Goal: Task Accomplishment & Management: Manage account settings

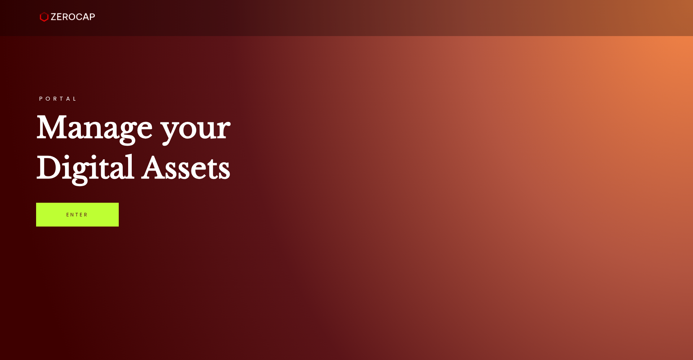
click at [77, 217] on link "Enter" at bounding box center [77, 215] width 83 height 24
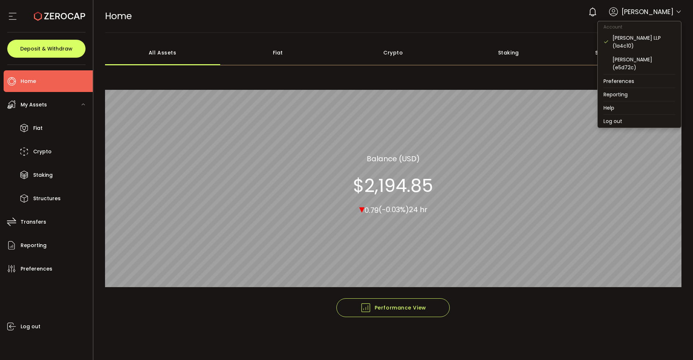
click at [678, 10] on icon at bounding box center [679, 12] width 6 height 6
click at [643, 58] on div "Adrian Knight (e5d72c)" at bounding box center [644, 64] width 63 height 16
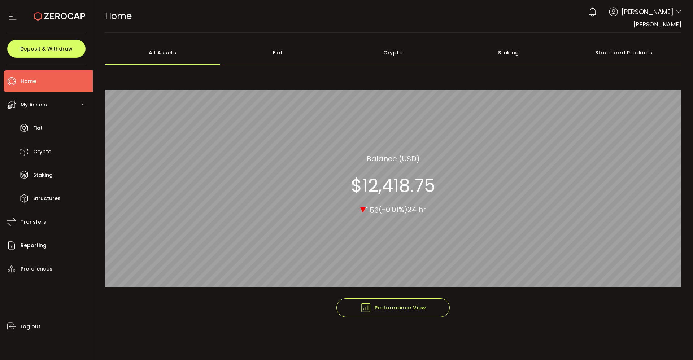
click at [32, 86] on span "Home" at bounding box center [29, 81] width 16 height 10
click at [29, 84] on span "Home" at bounding box center [29, 81] width 16 height 10
click at [27, 82] on span "Home" at bounding box center [29, 81] width 16 height 10
click at [40, 268] on span "Preferences" at bounding box center [37, 269] width 32 height 10
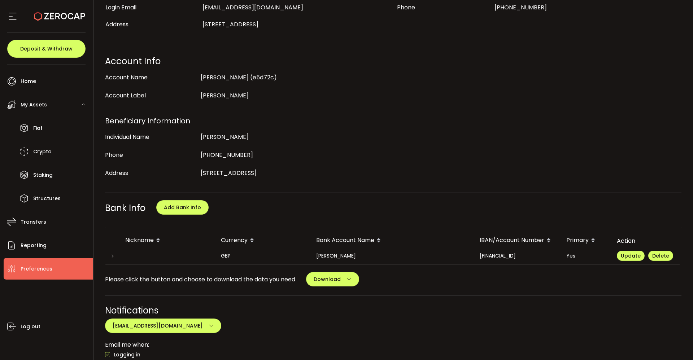
scroll to position [84, 0]
